Goal: Task Accomplishment & Management: Manage account settings

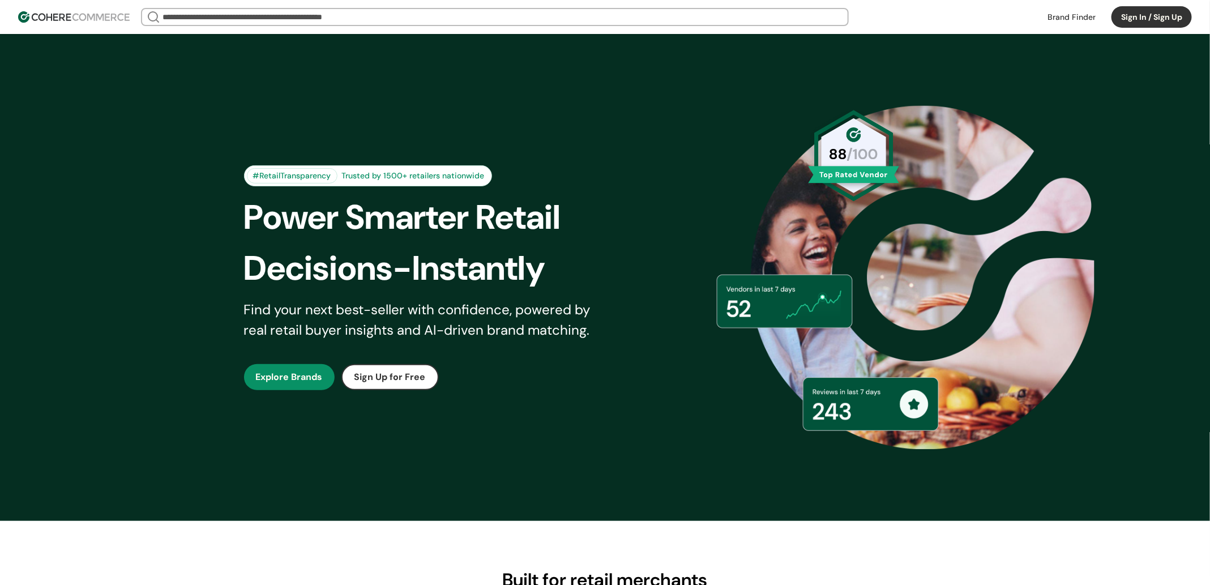
click at [1072, 210] on img at bounding box center [922, 277] width 344 height 344
click at [1114, 11] on button "Sign In / Sign Up" at bounding box center [1152, 17] width 80 height 22
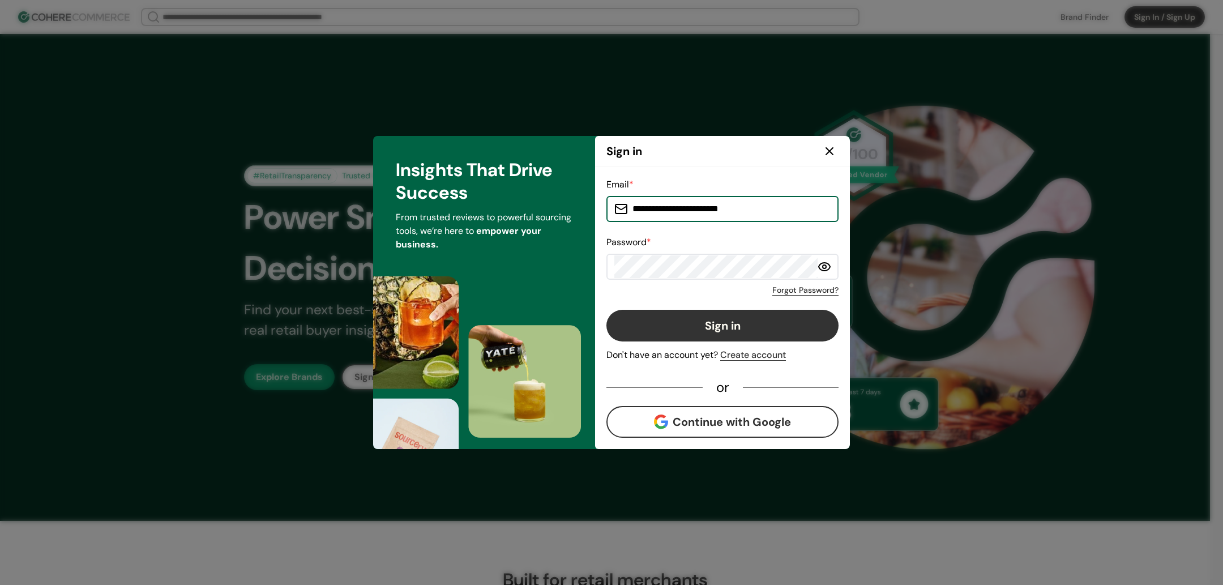
click at [673, 199] on input "**********" at bounding box center [729, 209] width 203 height 23
type input "*"
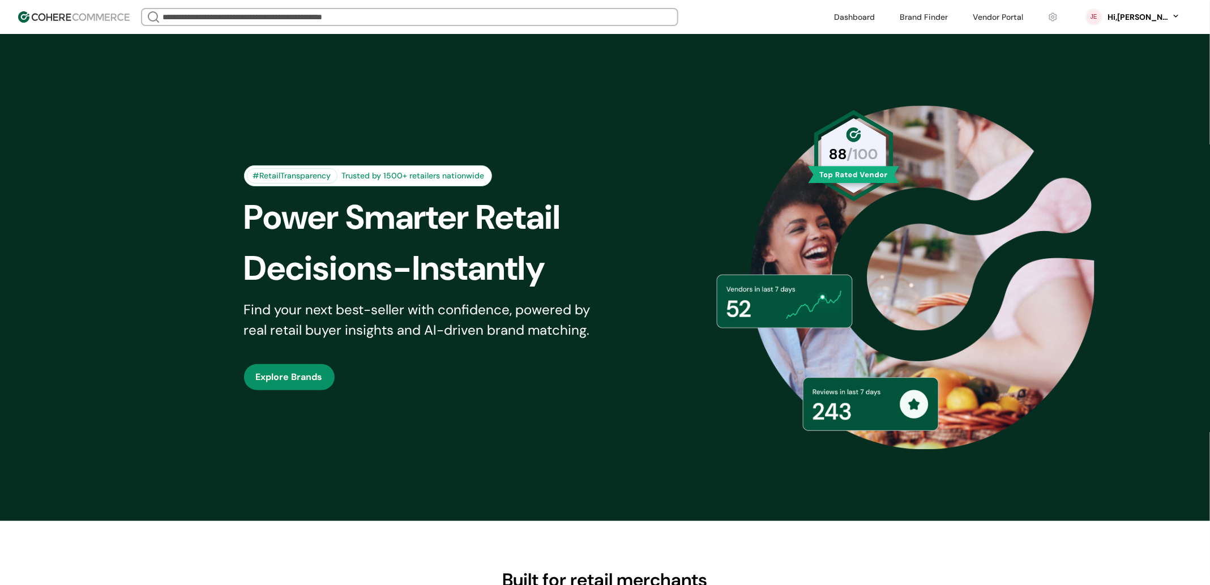
click at [1169, 15] on div "Hi, Jean" at bounding box center [1138, 17] width 62 height 12
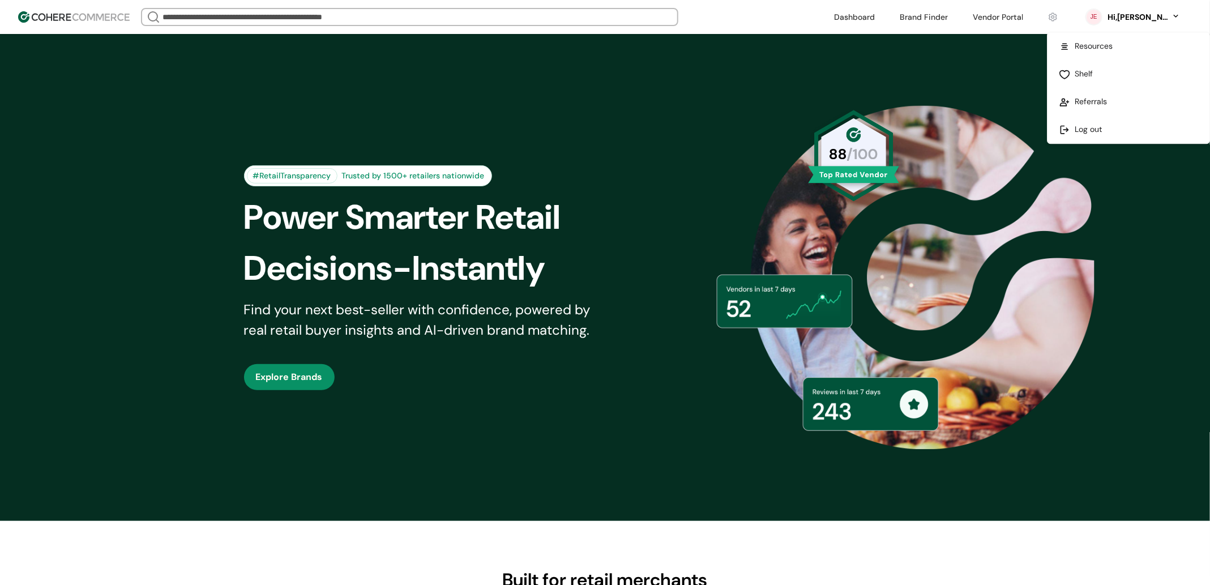
click at [1086, 135] on link at bounding box center [1129, 130] width 162 height 28
